Goal: Find specific page/section: Find specific page/section

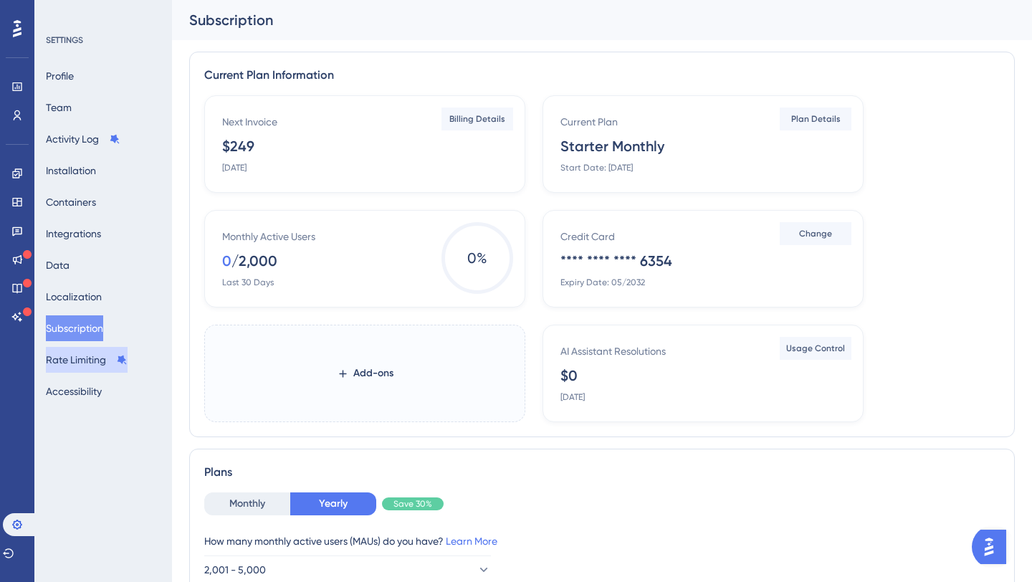
click at [97, 355] on button "Rate Limiting" at bounding box center [87, 360] width 82 height 26
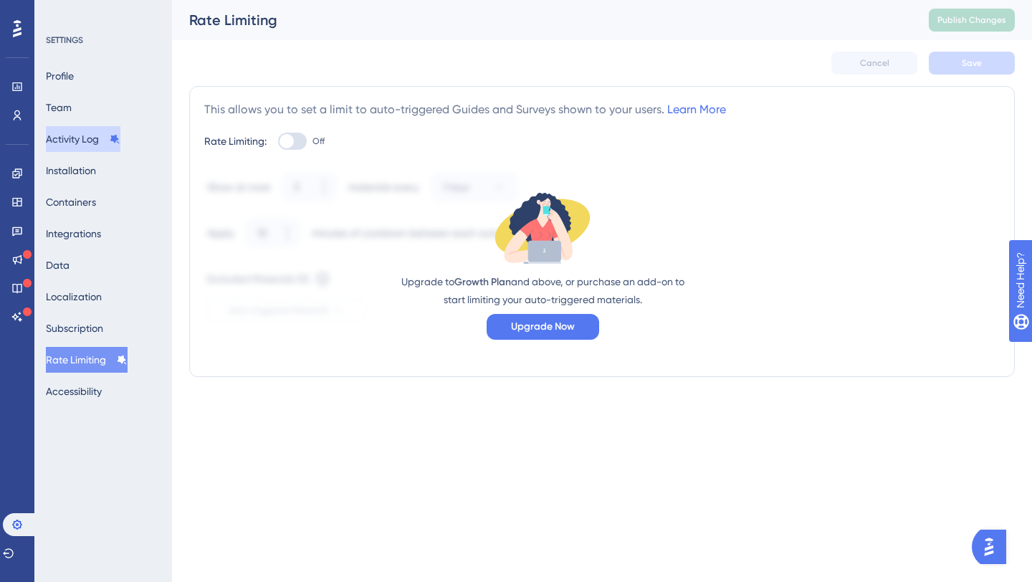
click at [75, 136] on button "Activity Log" at bounding box center [83, 139] width 75 height 26
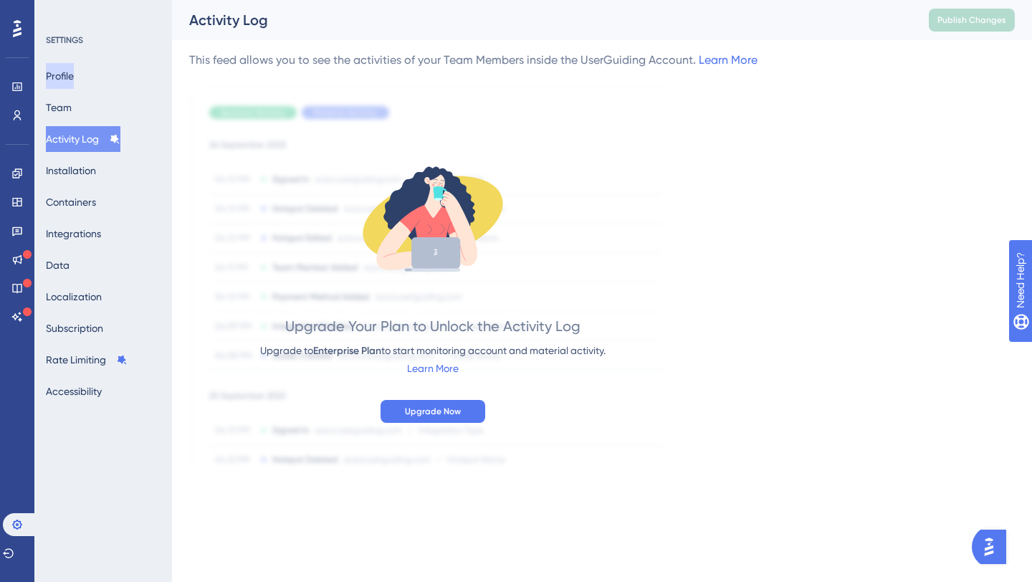
click at [74, 75] on button "Profile" at bounding box center [60, 76] width 28 height 26
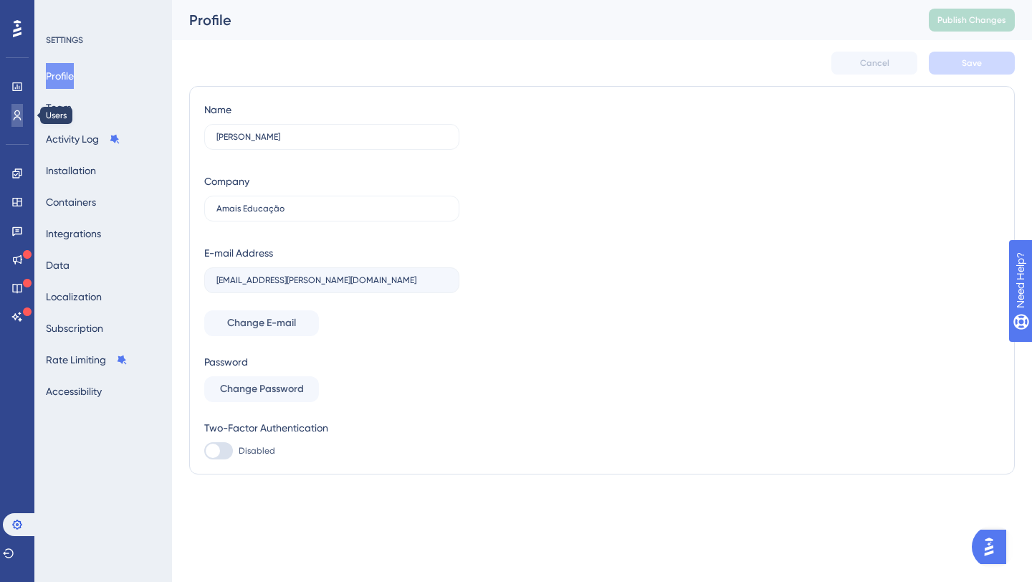
click at [19, 119] on icon at bounding box center [16, 115] width 11 height 11
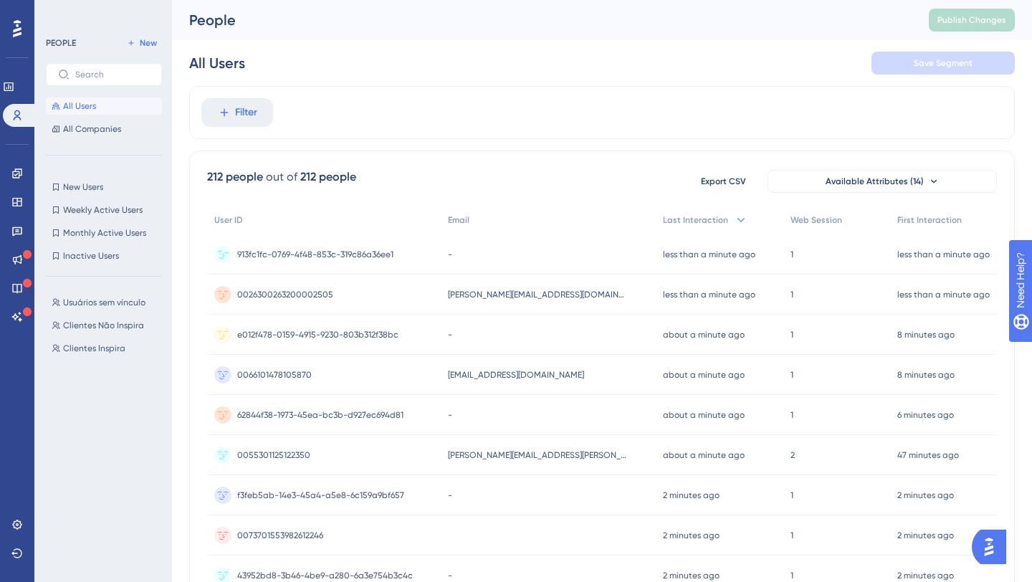
click at [523, 258] on div "-" at bounding box center [548, 254] width 214 height 40
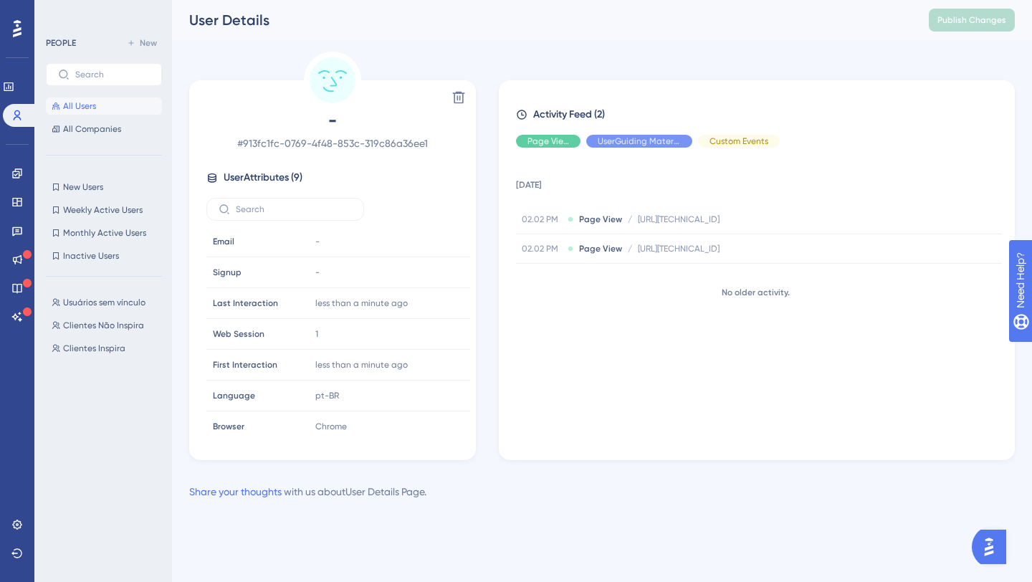
click at [90, 105] on span "All Users" at bounding box center [79, 105] width 33 height 11
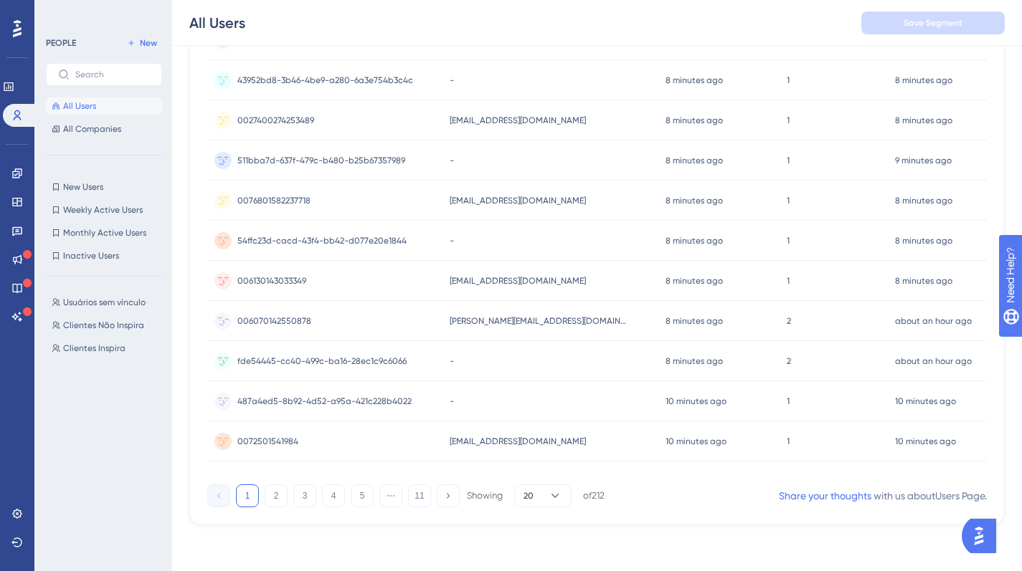
scroll to position [586, 0]
click at [531, 495] on span "20" at bounding box center [528, 495] width 10 height 11
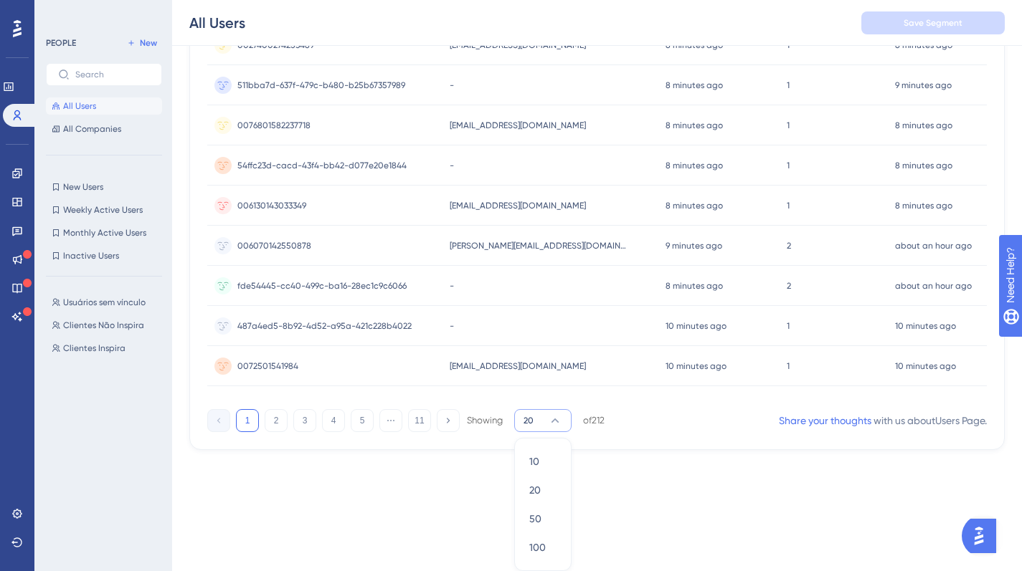
scroll to position [662, 0]
click at [543, 548] on span "100" at bounding box center [537, 547] width 16 height 17
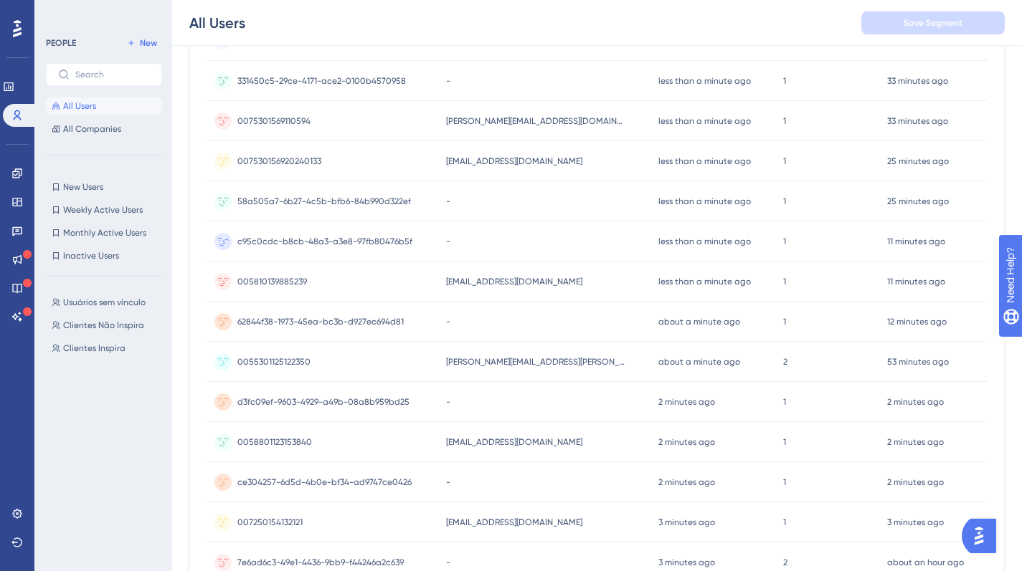
scroll to position [184, 0]
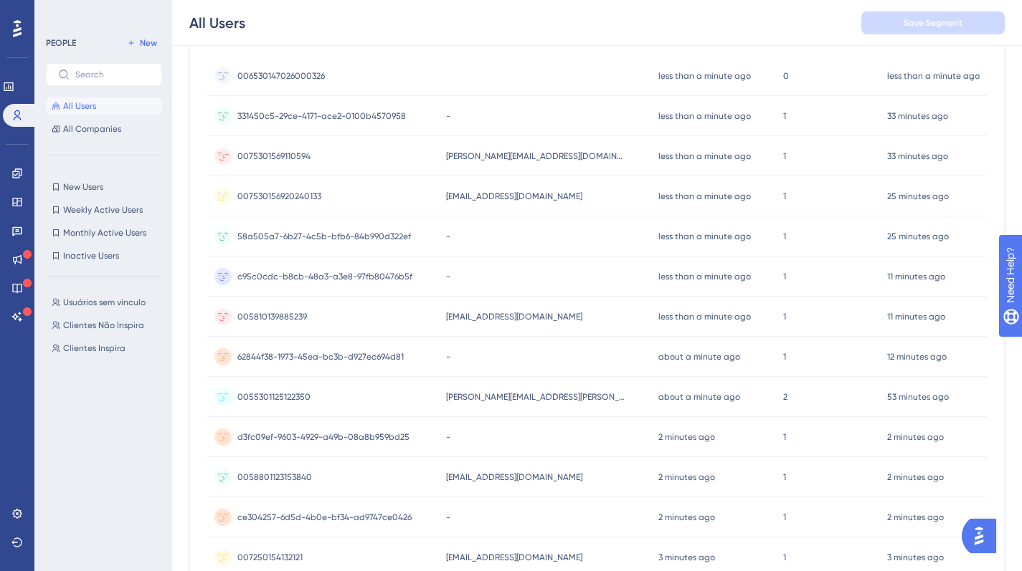
drag, startPoint x: 582, startPoint y: 166, endPoint x: 434, endPoint y: 153, distance: 148.9
drag, startPoint x: 489, startPoint y: 150, endPoint x: 774, endPoint y: 158, distance: 284.7
drag, startPoint x: 695, startPoint y: 163, endPoint x: 519, endPoint y: 163, distance: 176.4
